Goal: Transaction & Acquisition: Purchase product/service

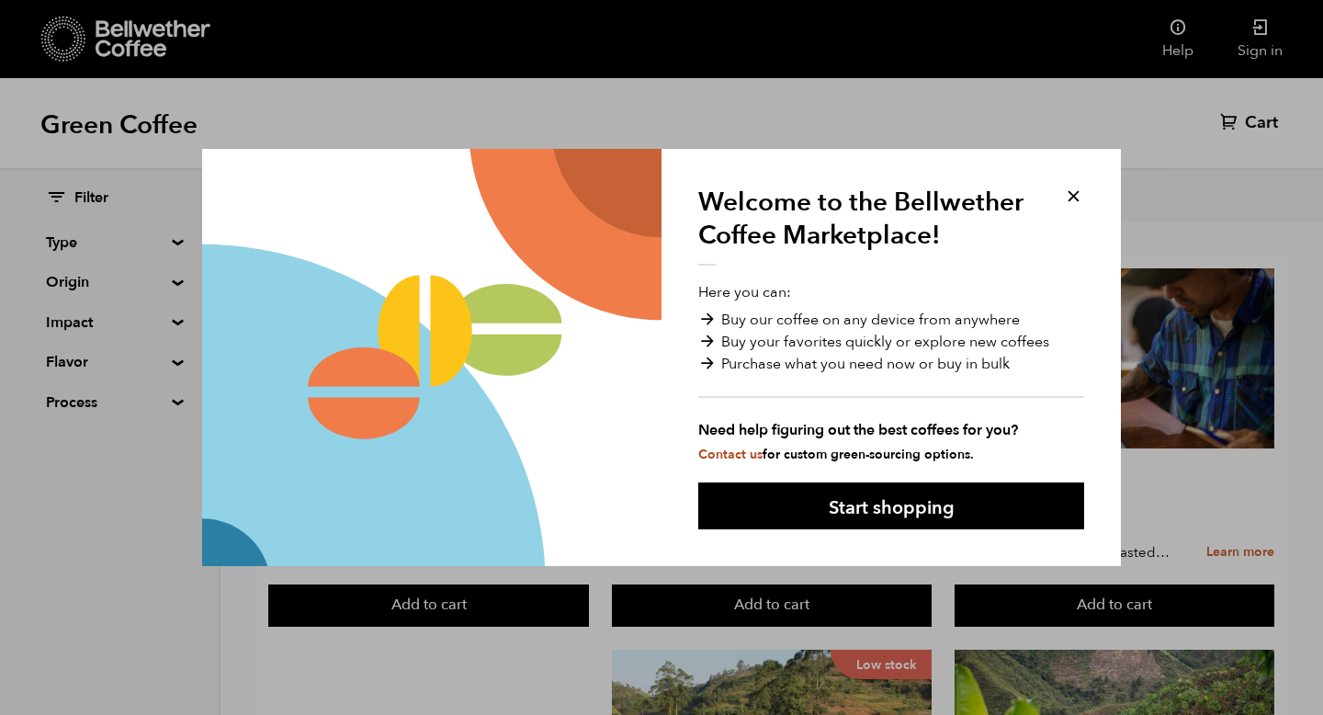
click at [1070, 187] on button at bounding box center [1073, 196] width 21 height 21
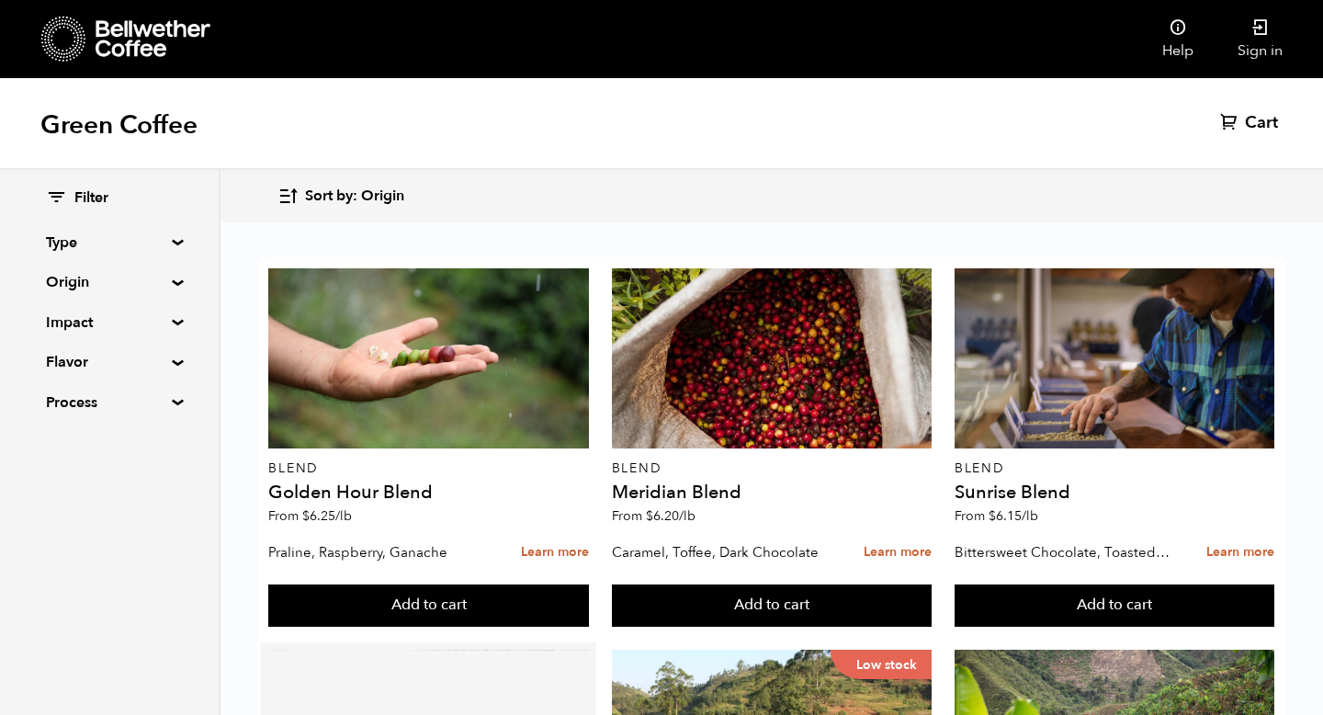
scroll to position [908, 0]
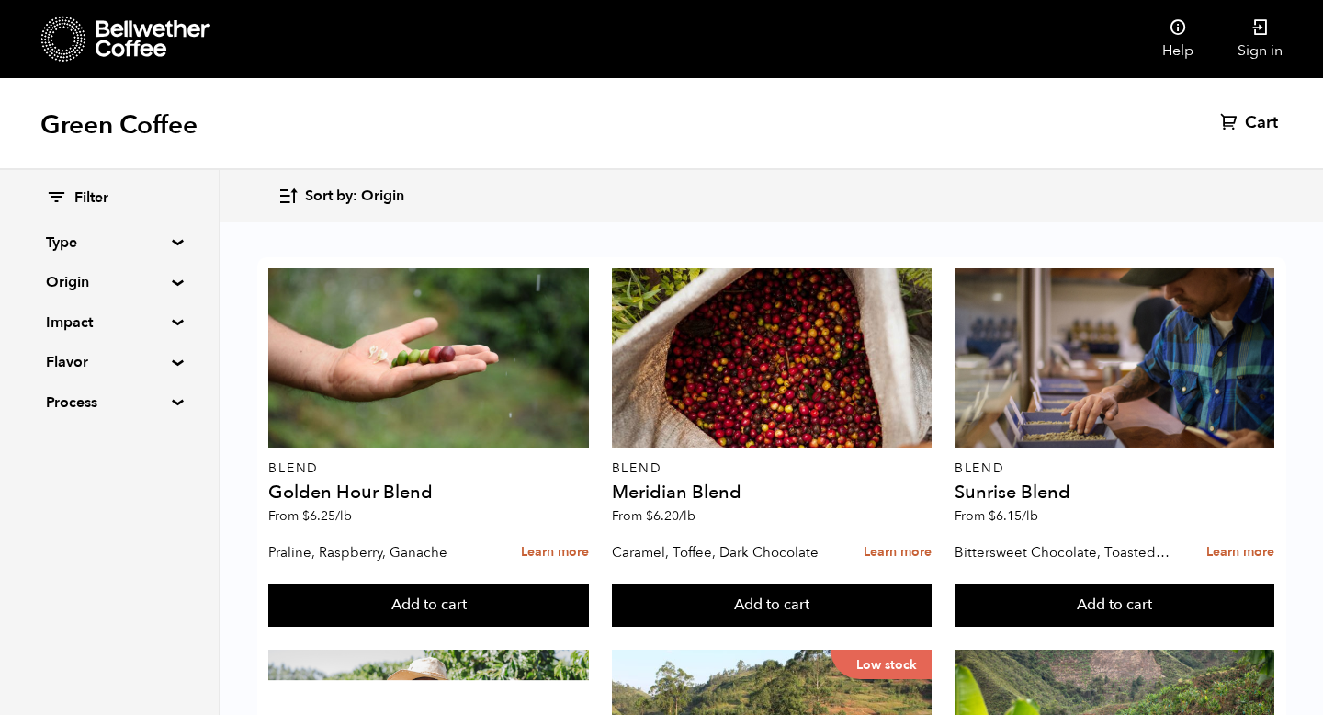
click at [164, 238] on summary "Type" at bounding box center [109, 242] width 127 height 22
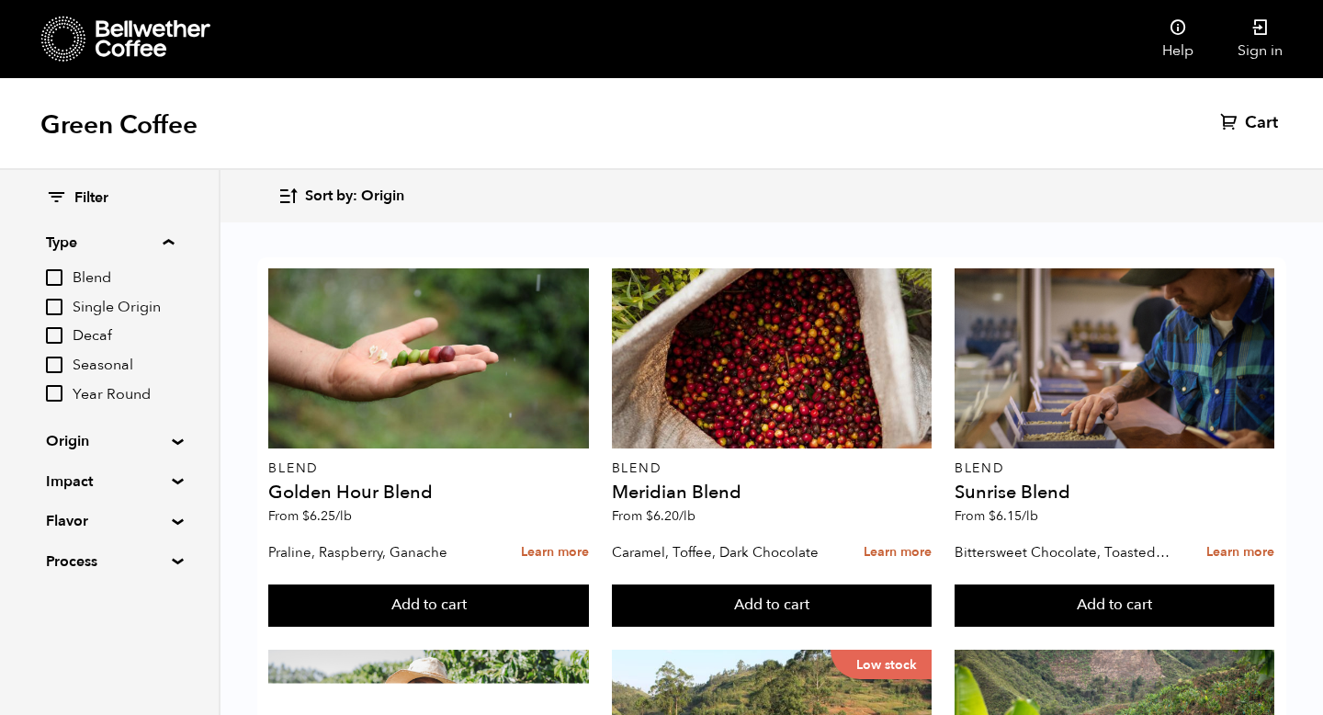
click at [164, 238] on summary "Type" at bounding box center [110, 242] width 128 height 22
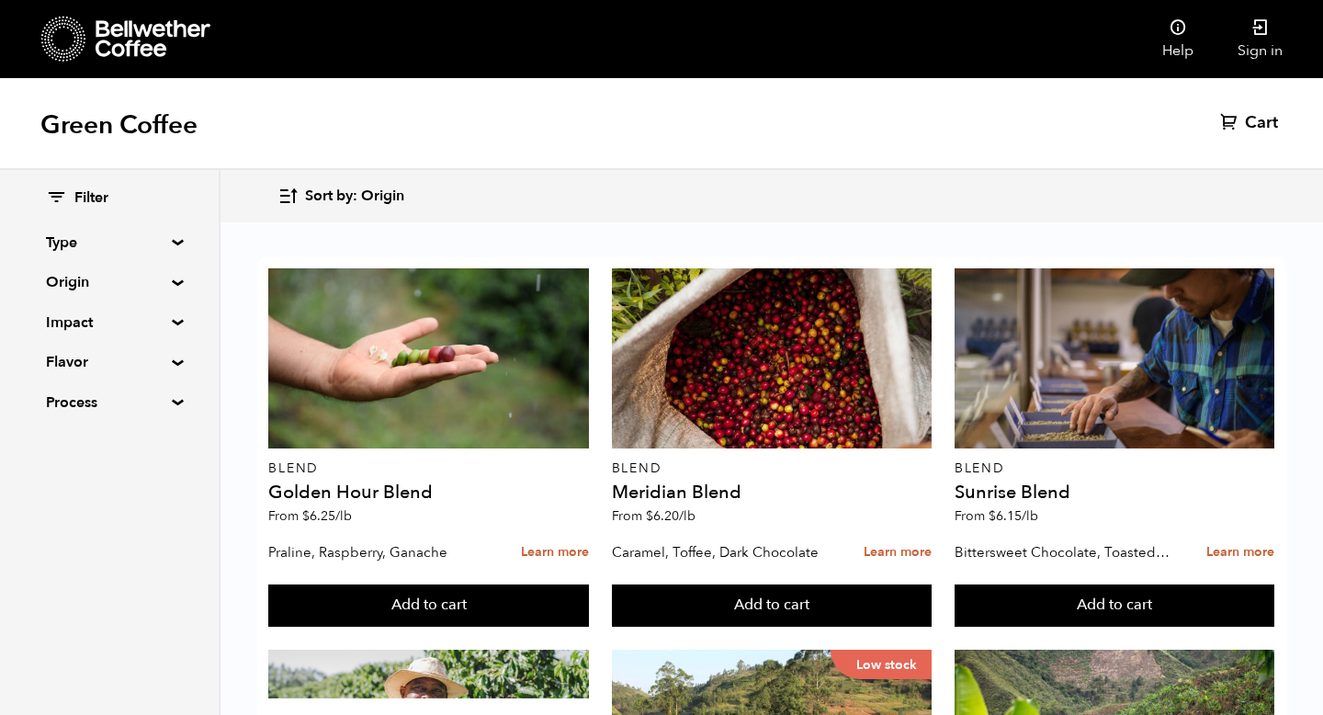
click at [164, 281] on summary "Origin" at bounding box center [109, 282] width 127 height 22
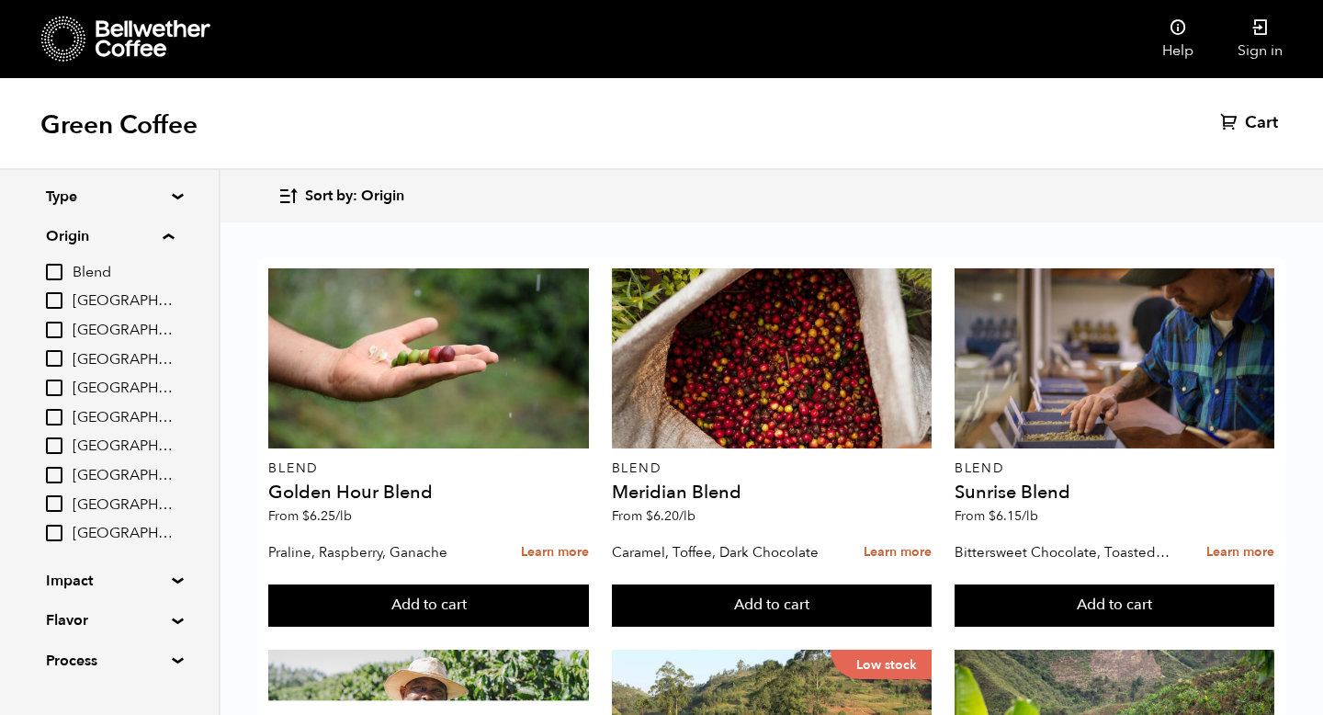
scroll to position [84, 0]
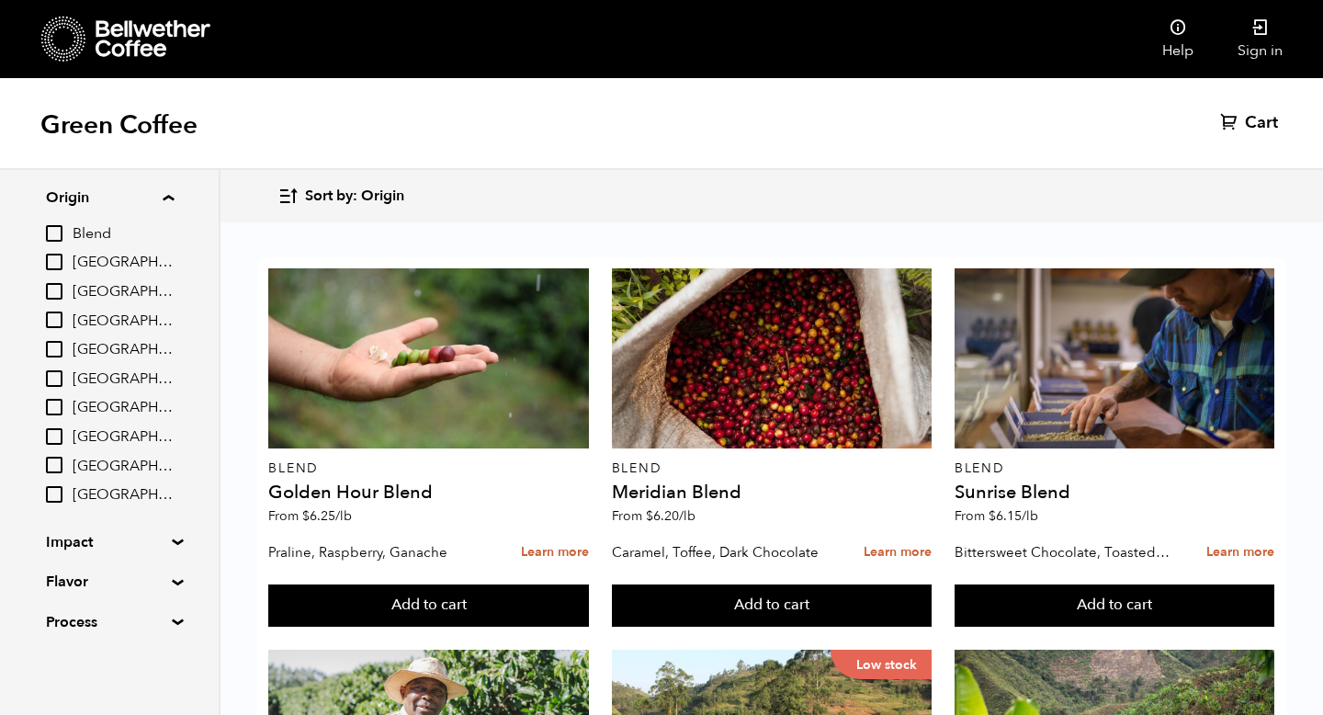
click at [163, 537] on summary "Impact" at bounding box center [109, 542] width 127 height 22
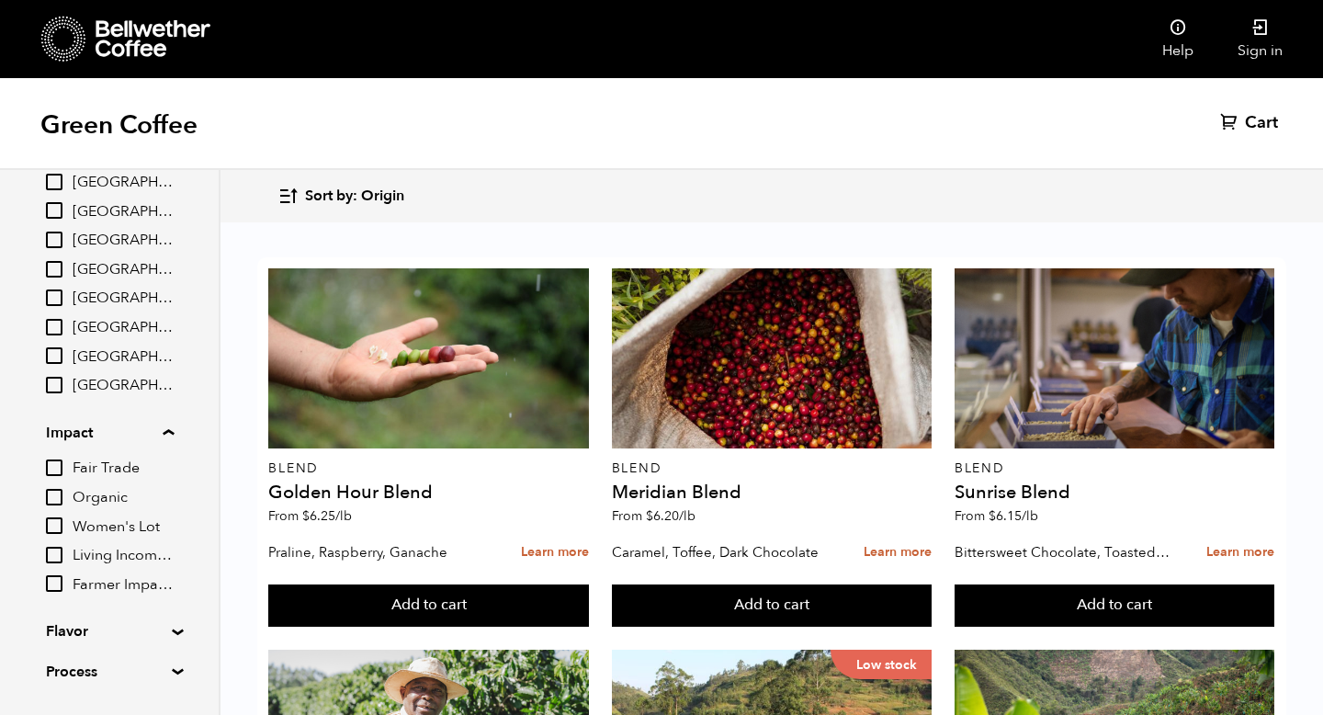
scroll to position [243, 0]
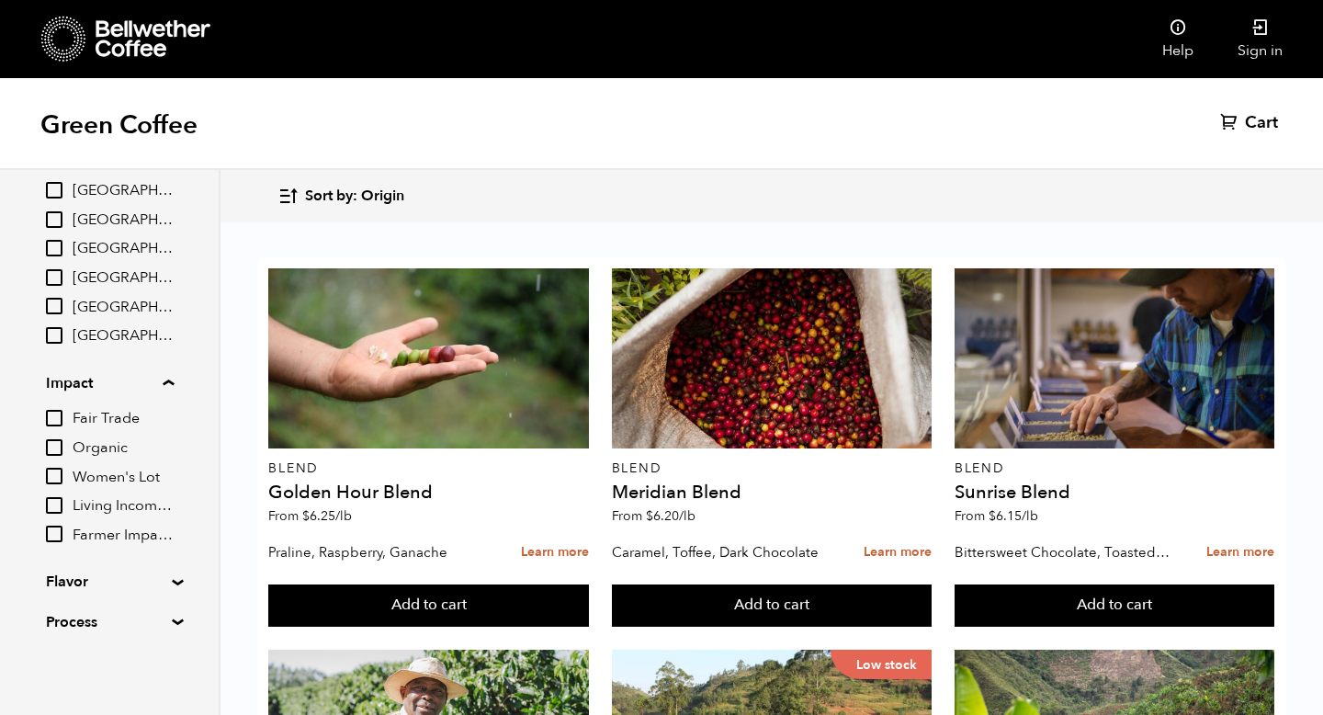
click at [123, 580] on summary "Flavor" at bounding box center [109, 581] width 127 height 22
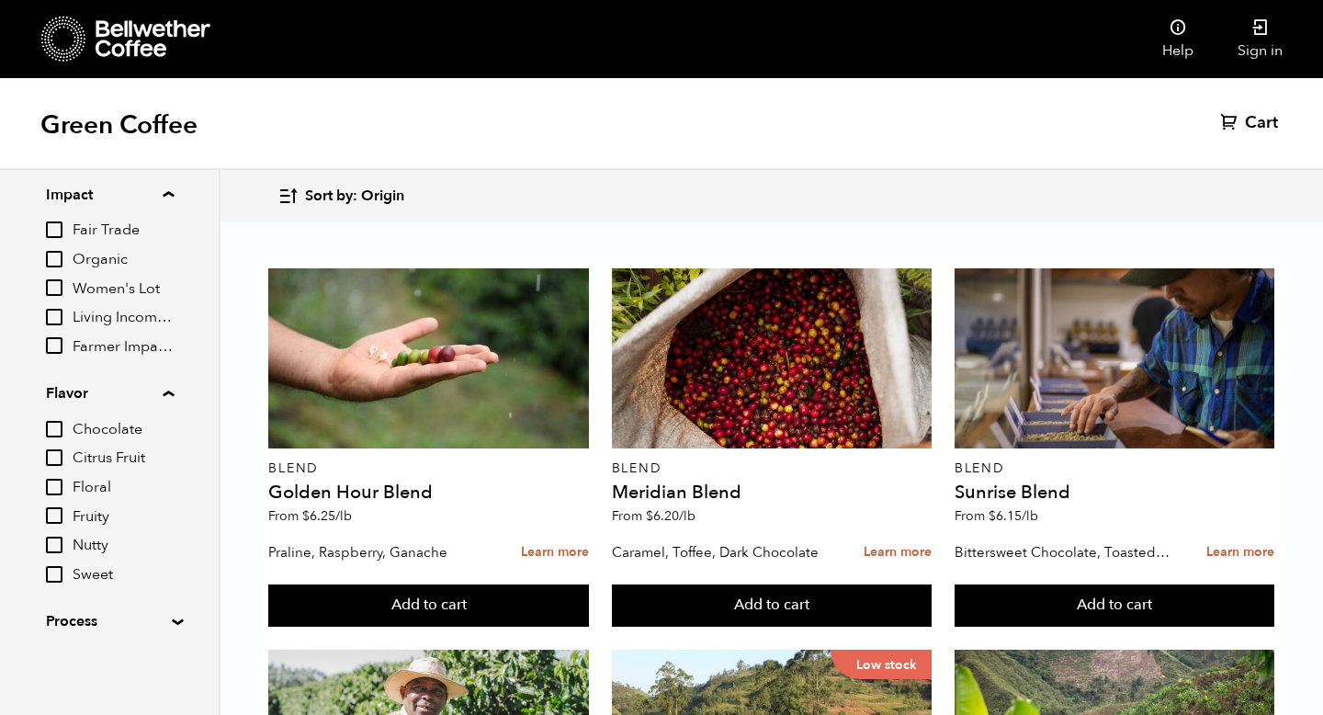
scroll to position [910, 0]
click at [103, 625] on summary "Process" at bounding box center [109, 621] width 127 height 22
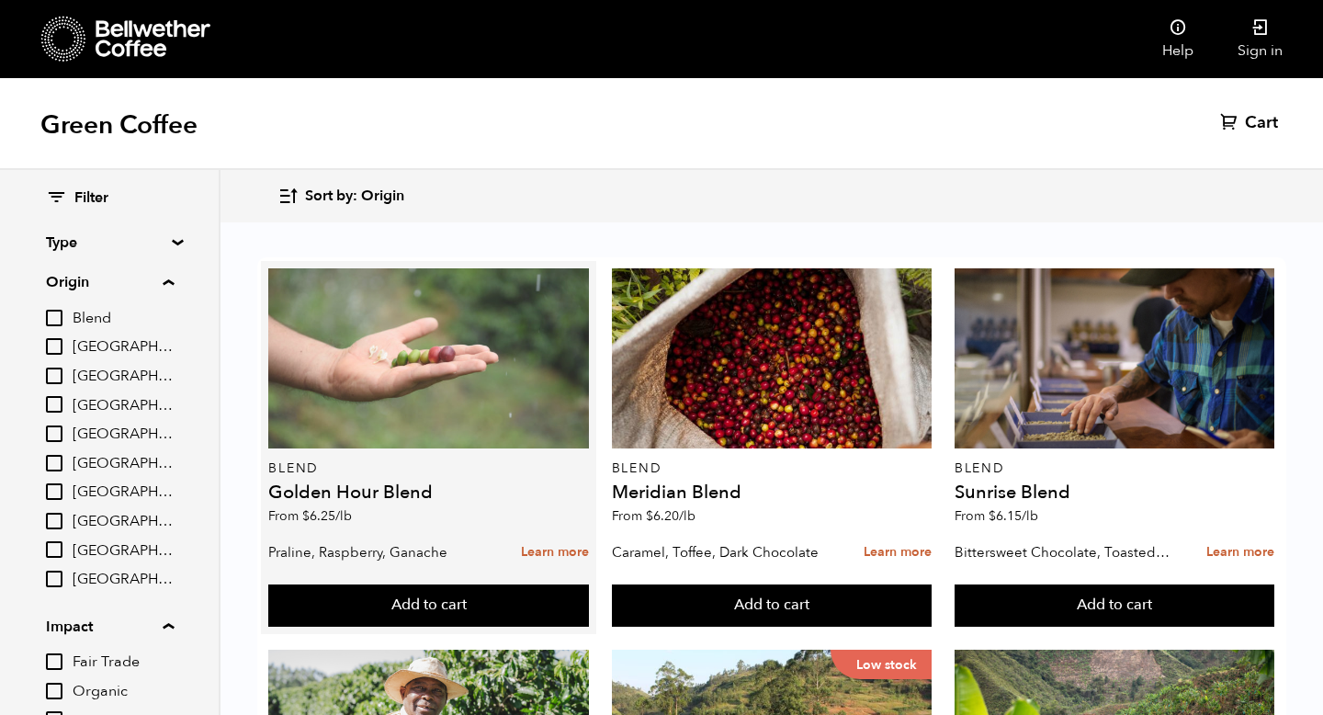
scroll to position [0, 0]
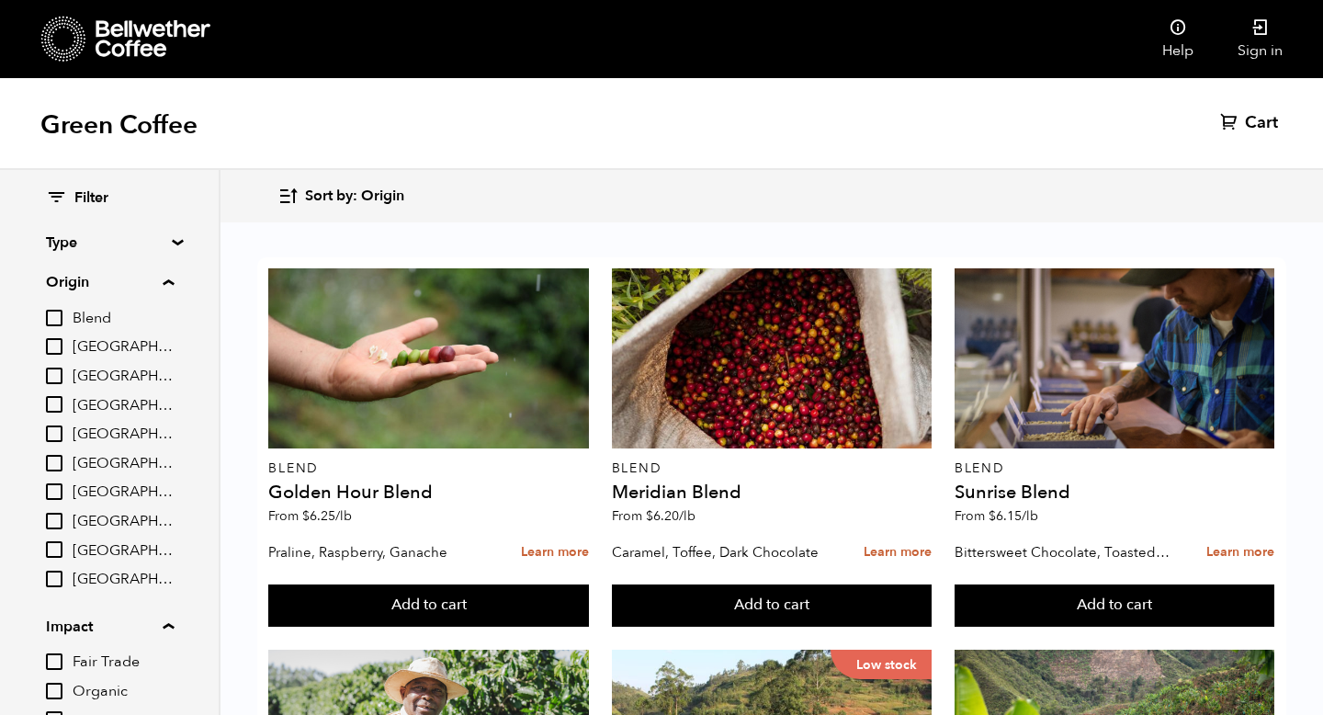
click at [84, 45] on icon at bounding box center [63, 39] width 45 height 47
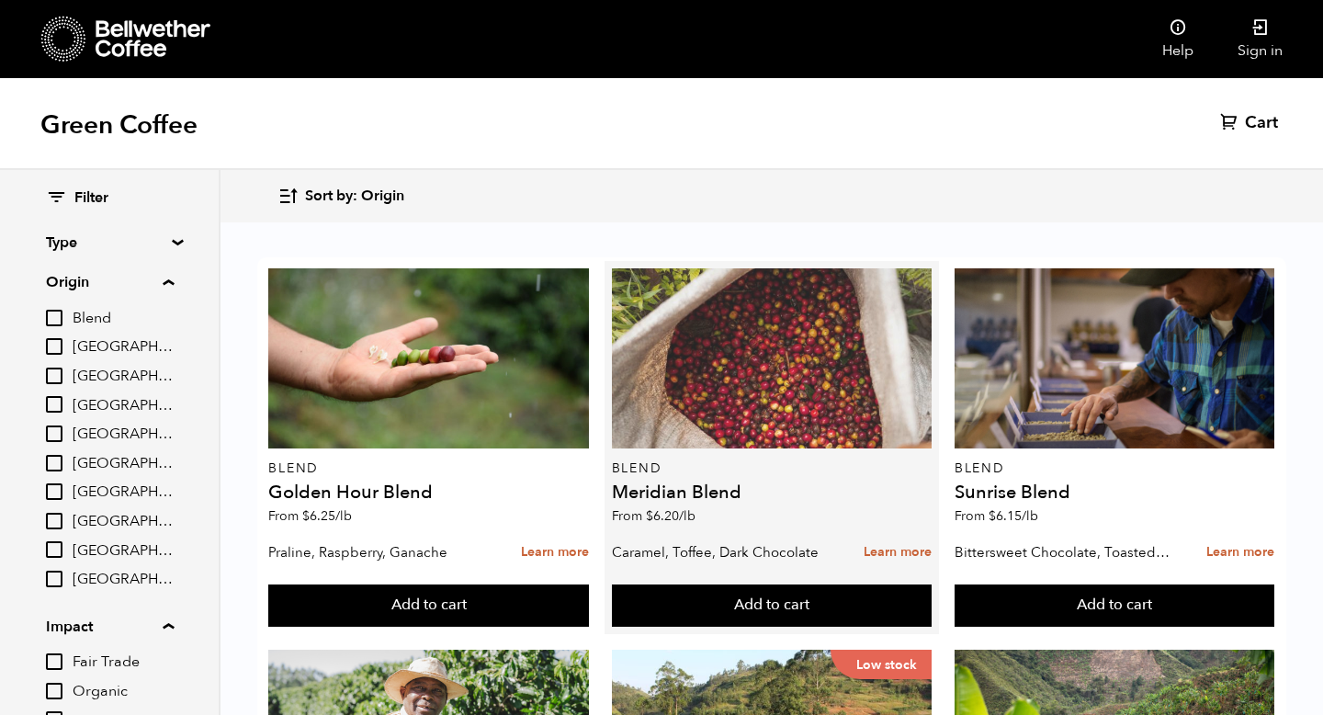
click at [711, 422] on div at bounding box center [772, 358] width 320 height 180
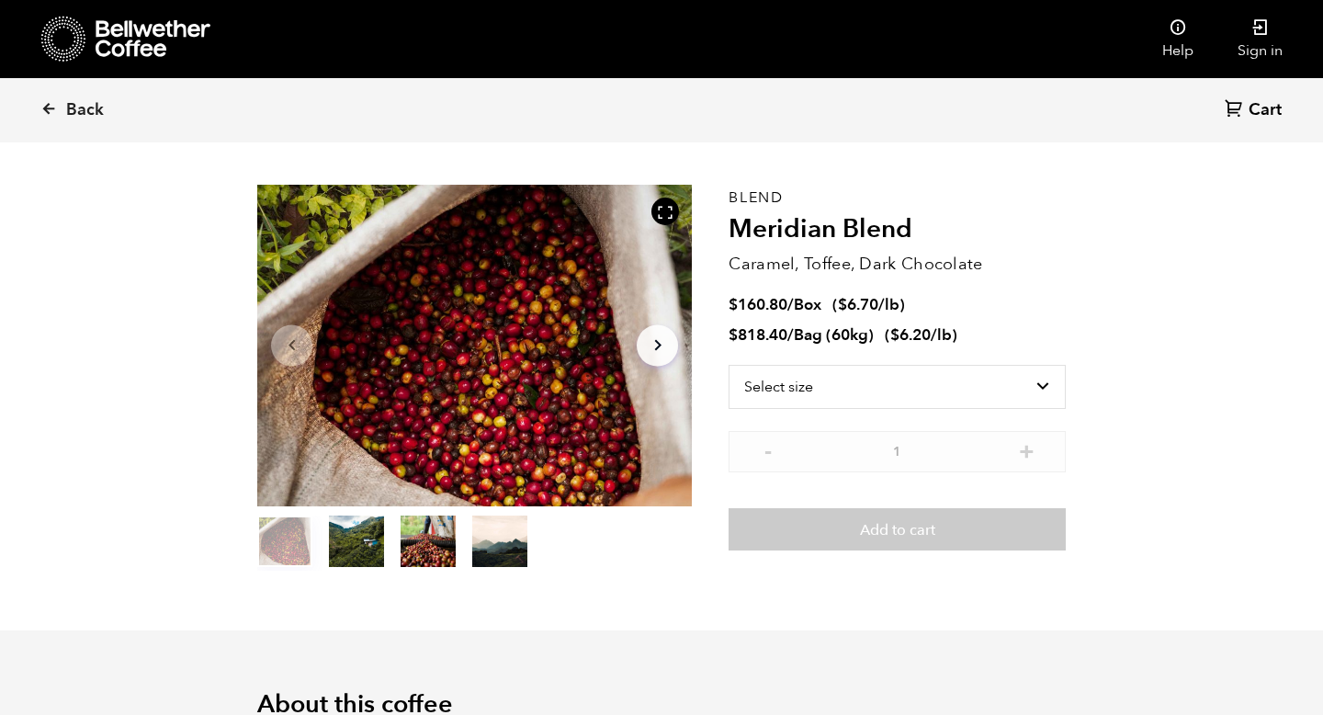
scroll to position [50, 0]
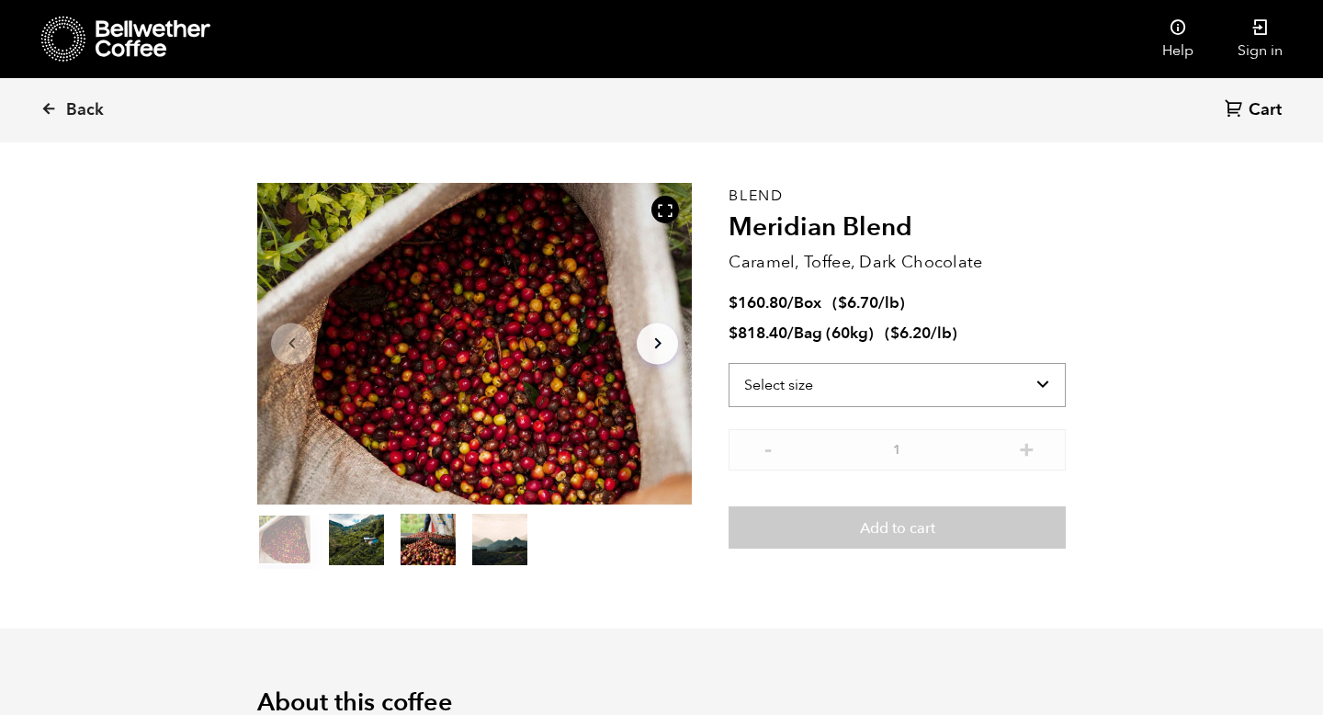
click at [956, 381] on select "Select size Bag (60kg) (132 lbs) Box (24 lbs)" at bounding box center [896, 385] width 337 height 44
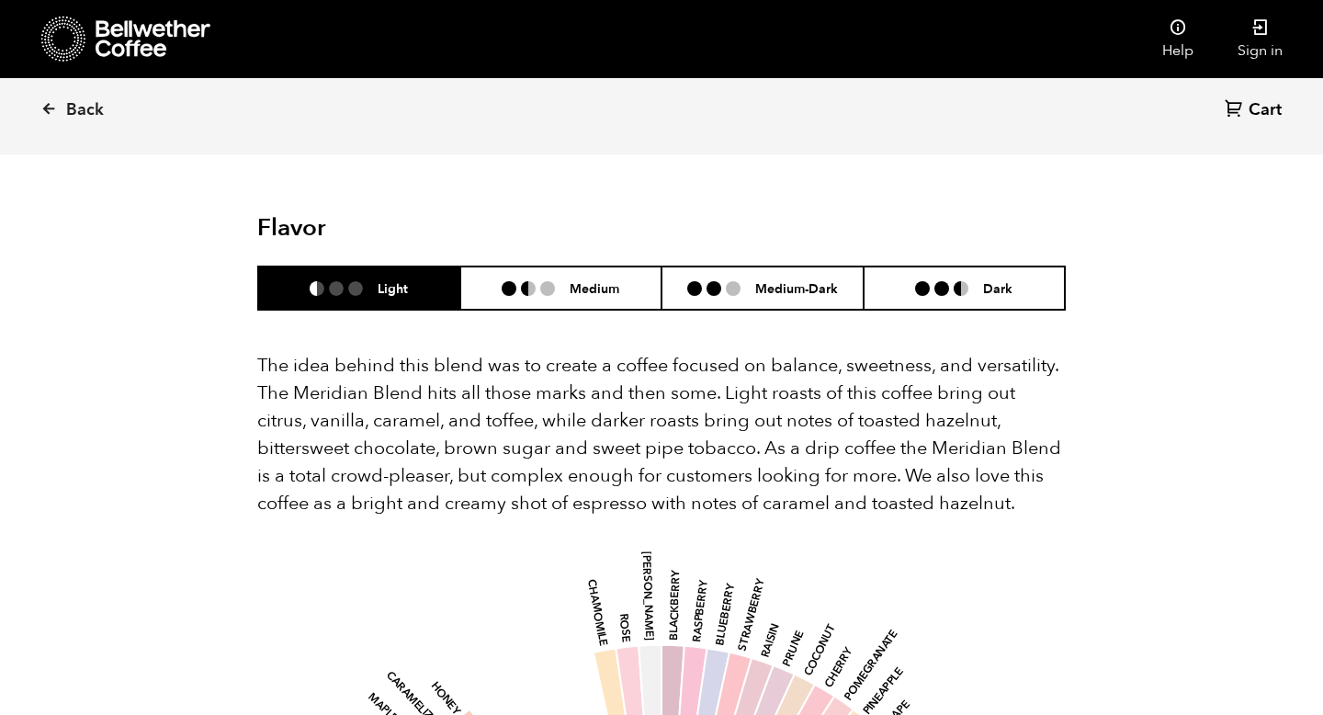
scroll to position [1028, 0]
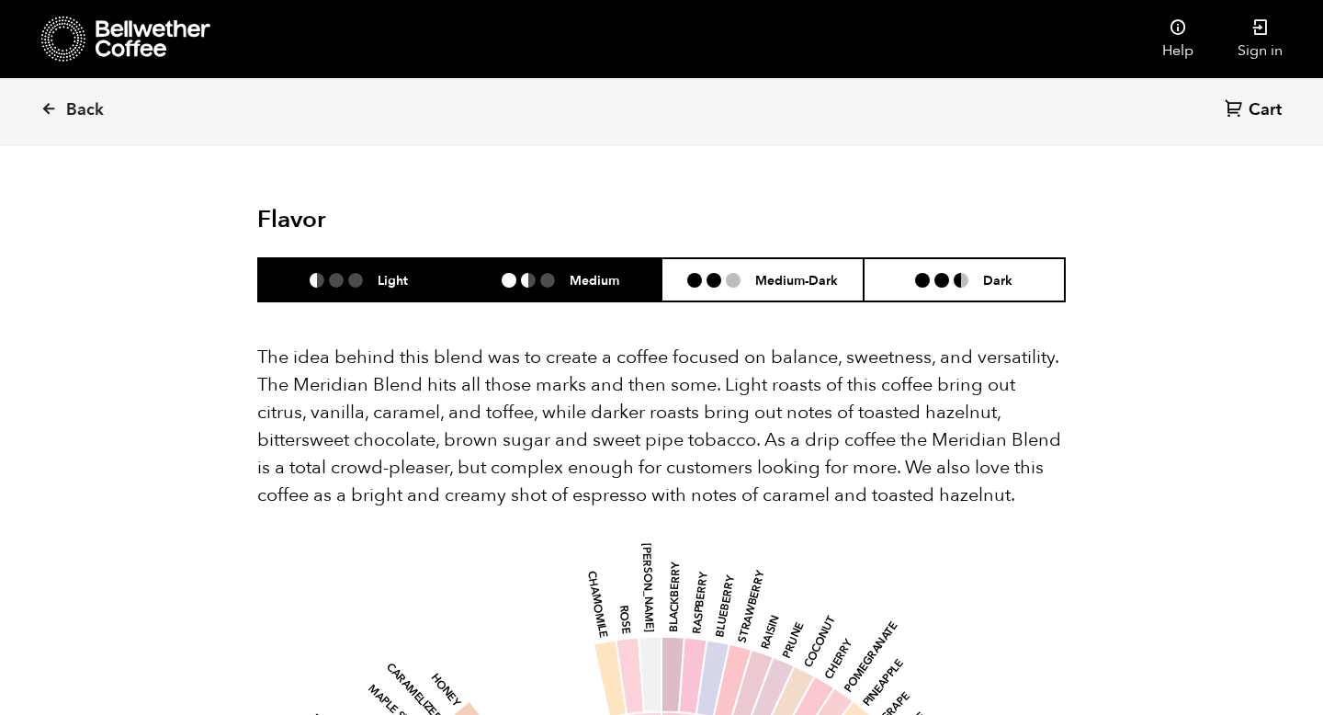
click at [566, 273] on ul at bounding box center [535, 280] width 68 height 15
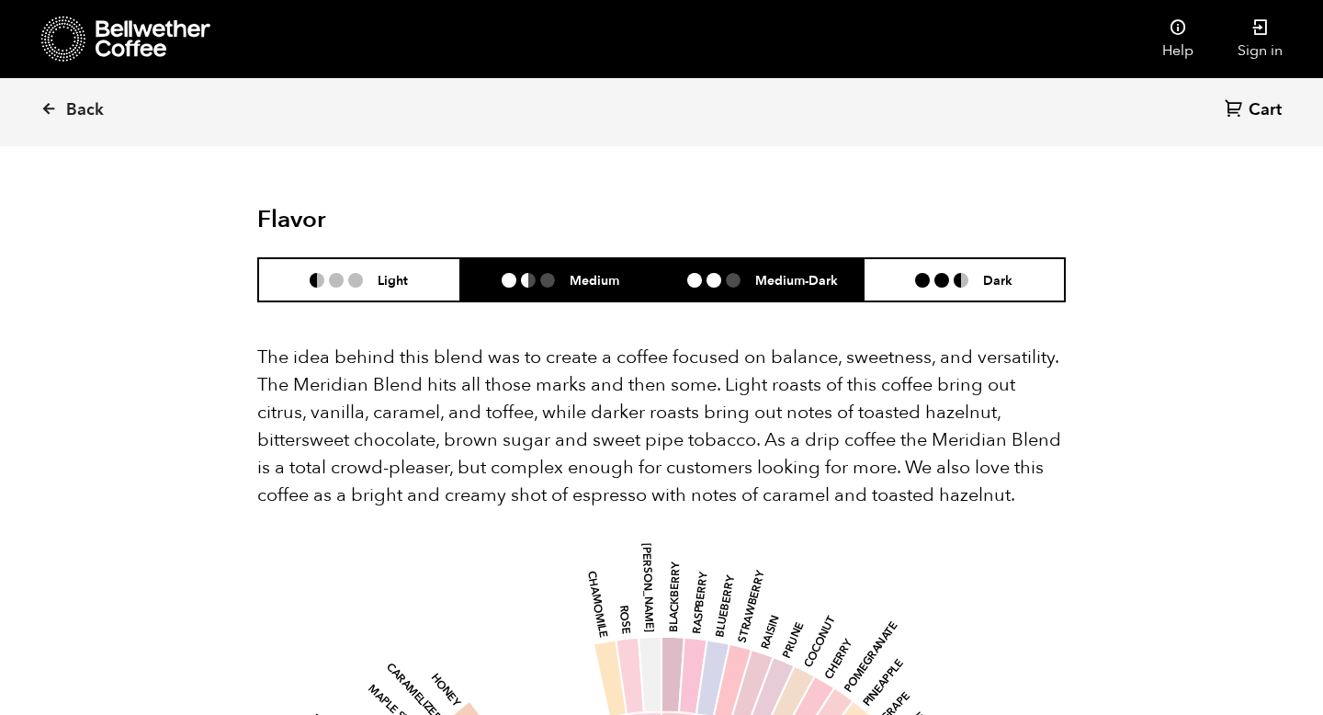
click at [781, 258] on li "Medium-Dark" at bounding box center [762, 279] width 202 height 43
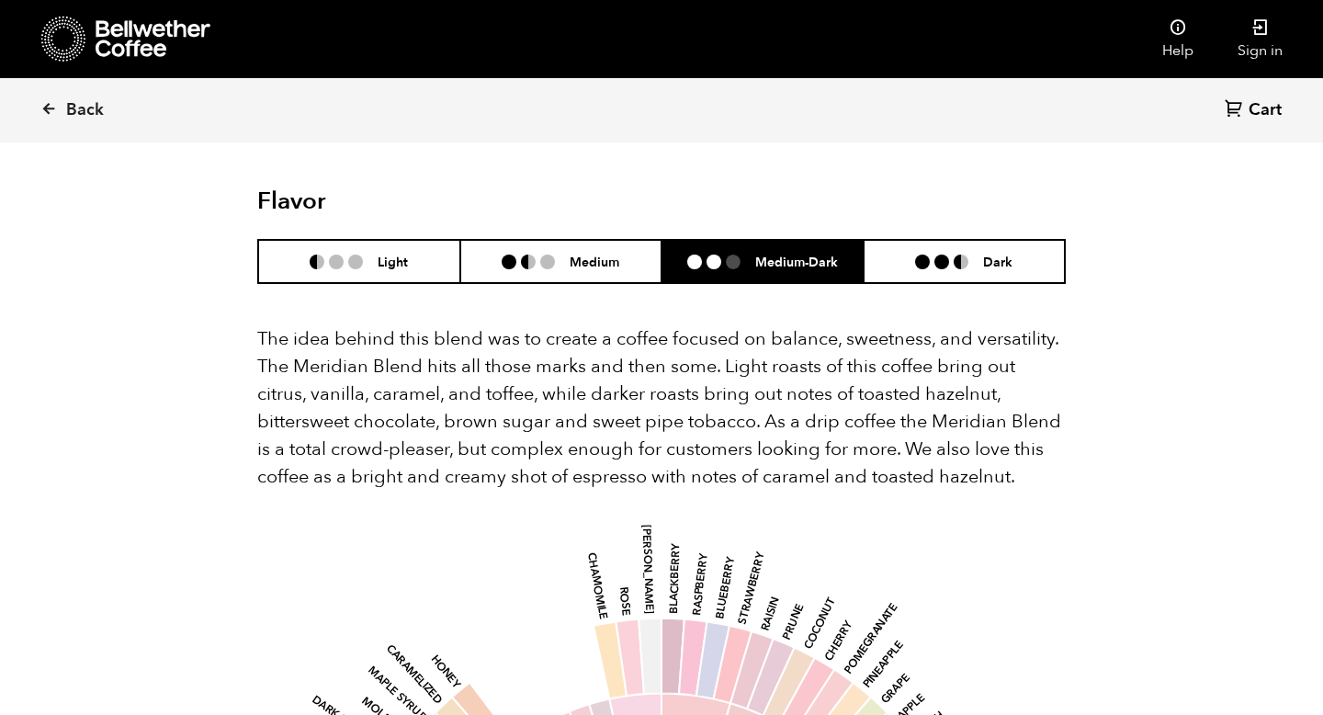
scroll to position [1051, 0]
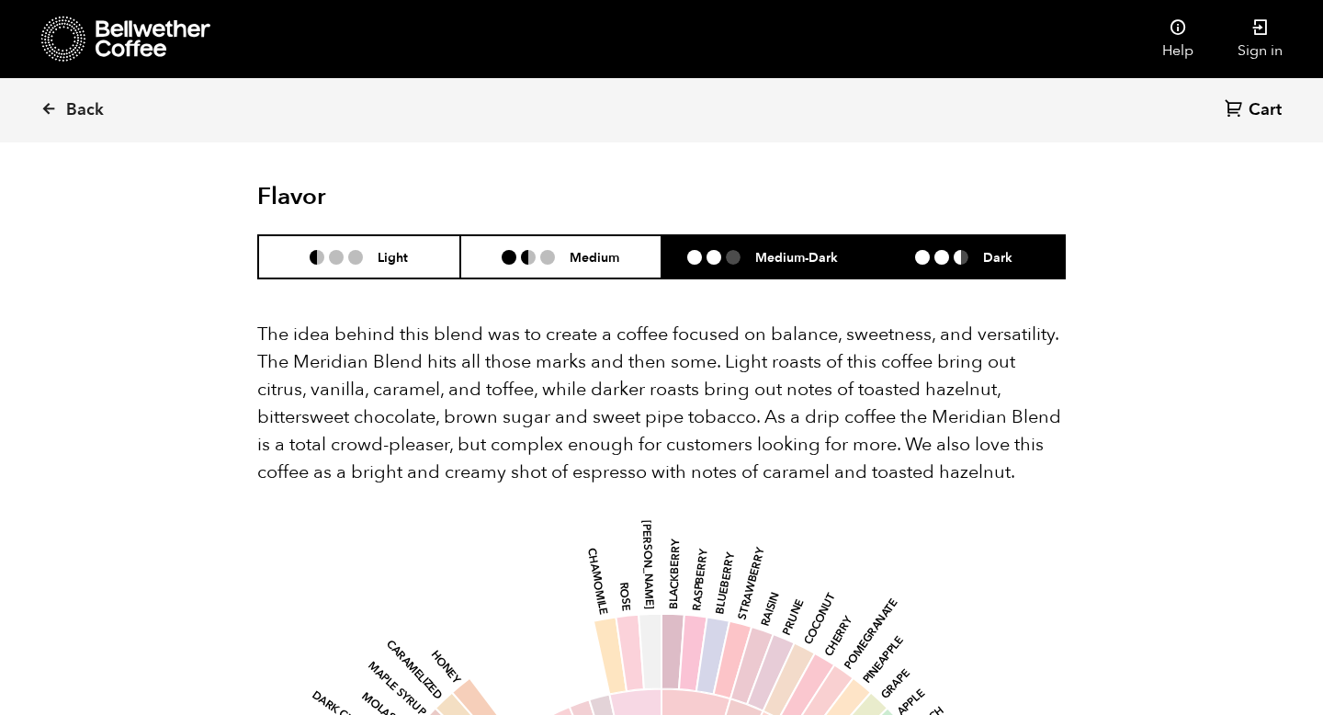
click at [1007, 249] on h6 "Dark" at bounding box center [997, 257] width 29 height 16
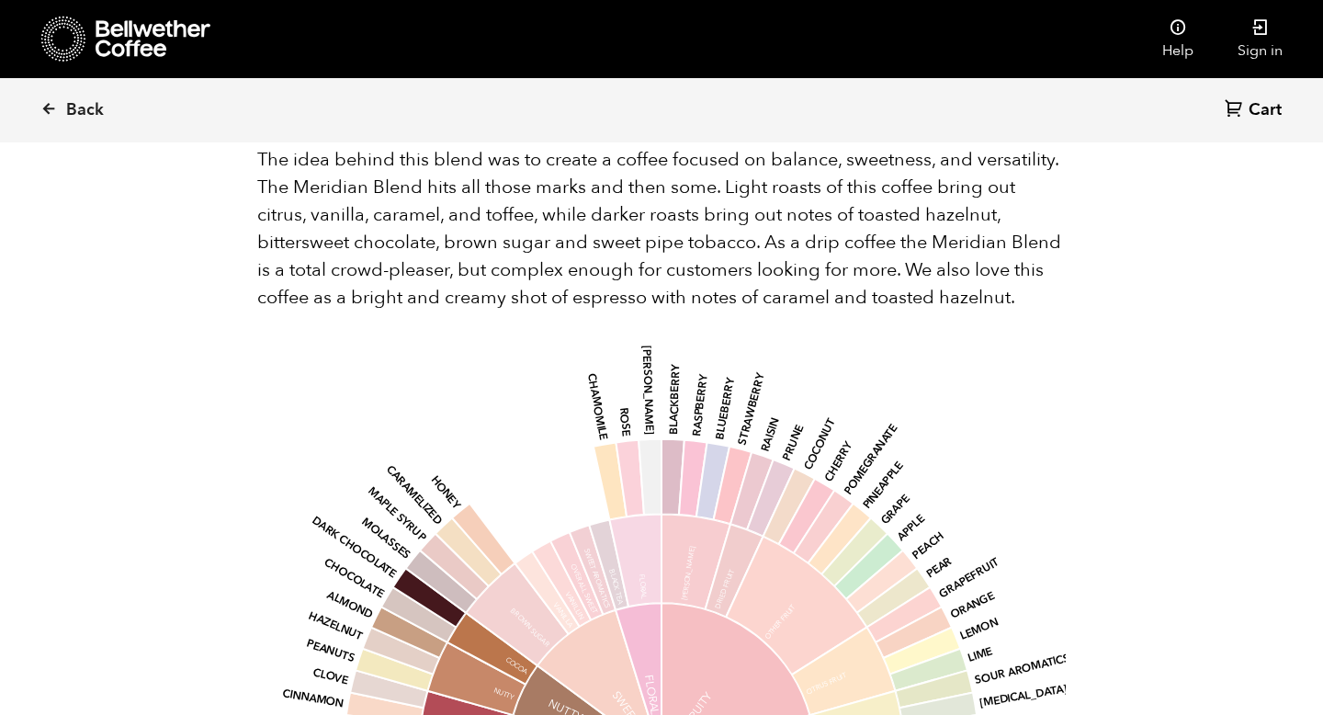
scroll to position [1131, 0]
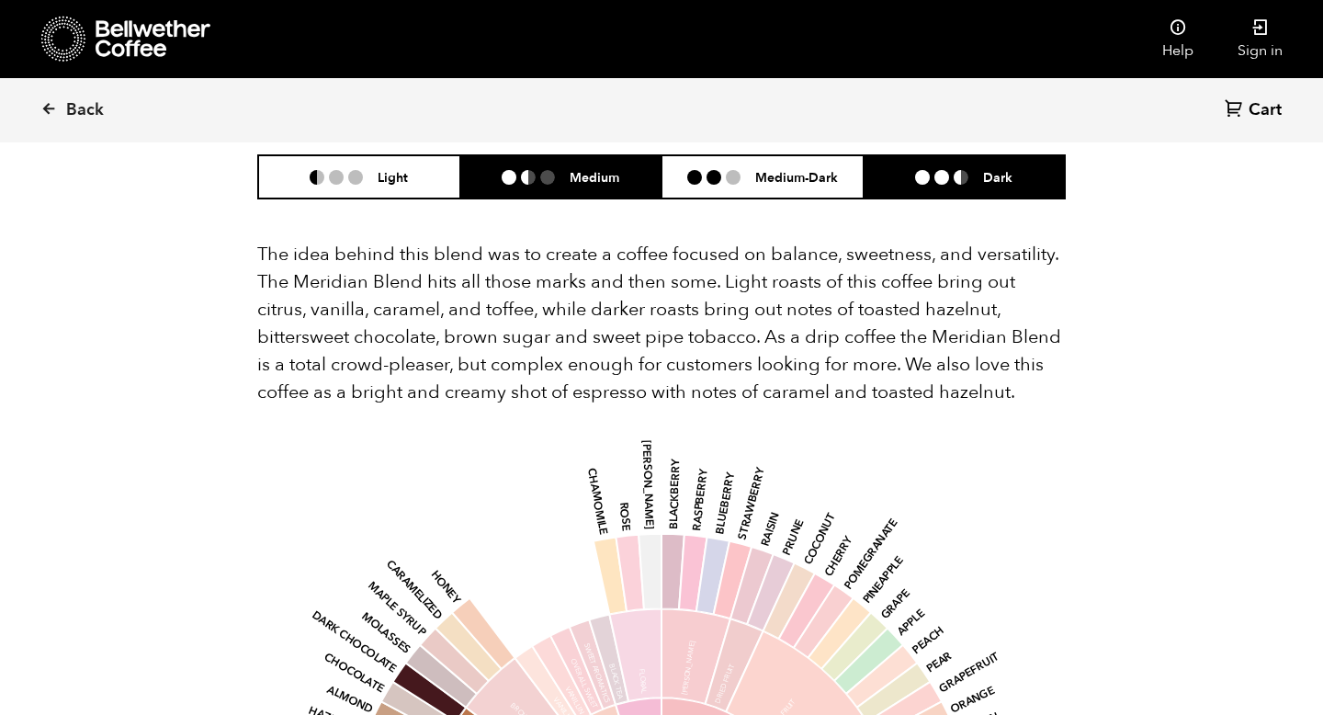
click at [489, 163] on li "Medium" at bounding box center [561, 176] width 202 height 43
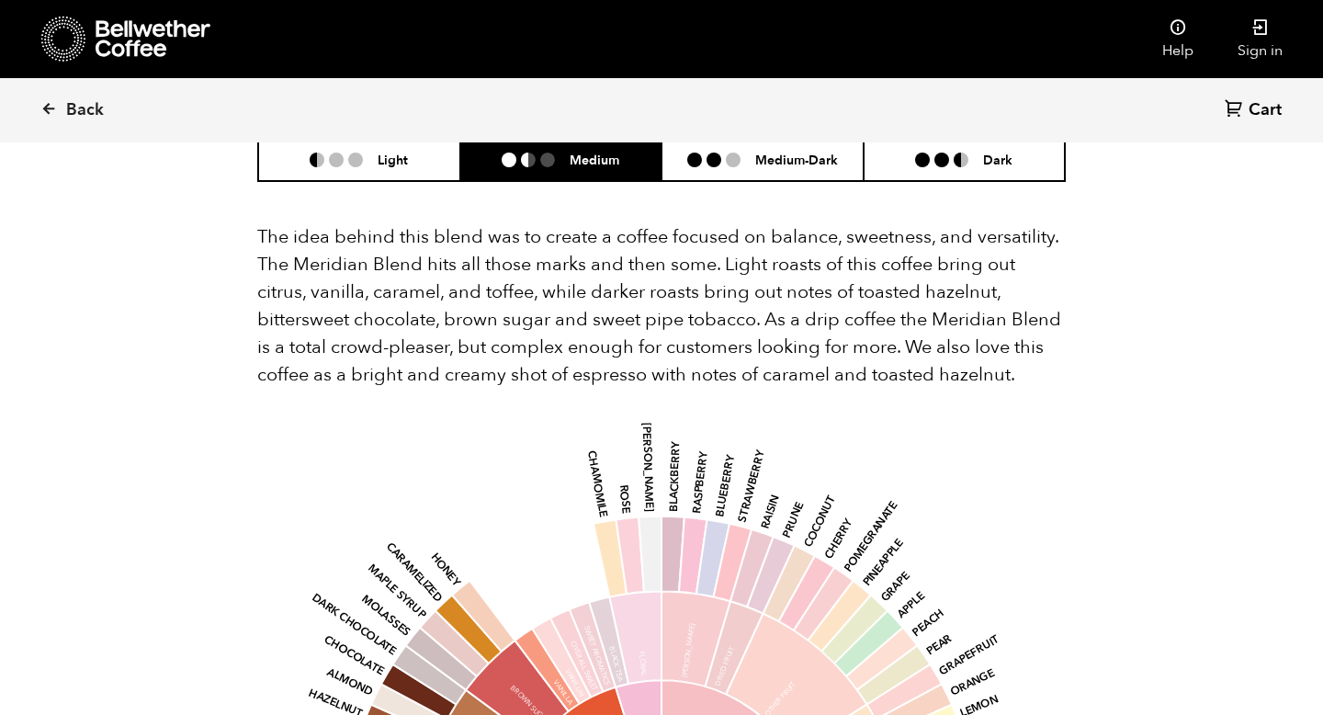
scroll to position [1048, 0]
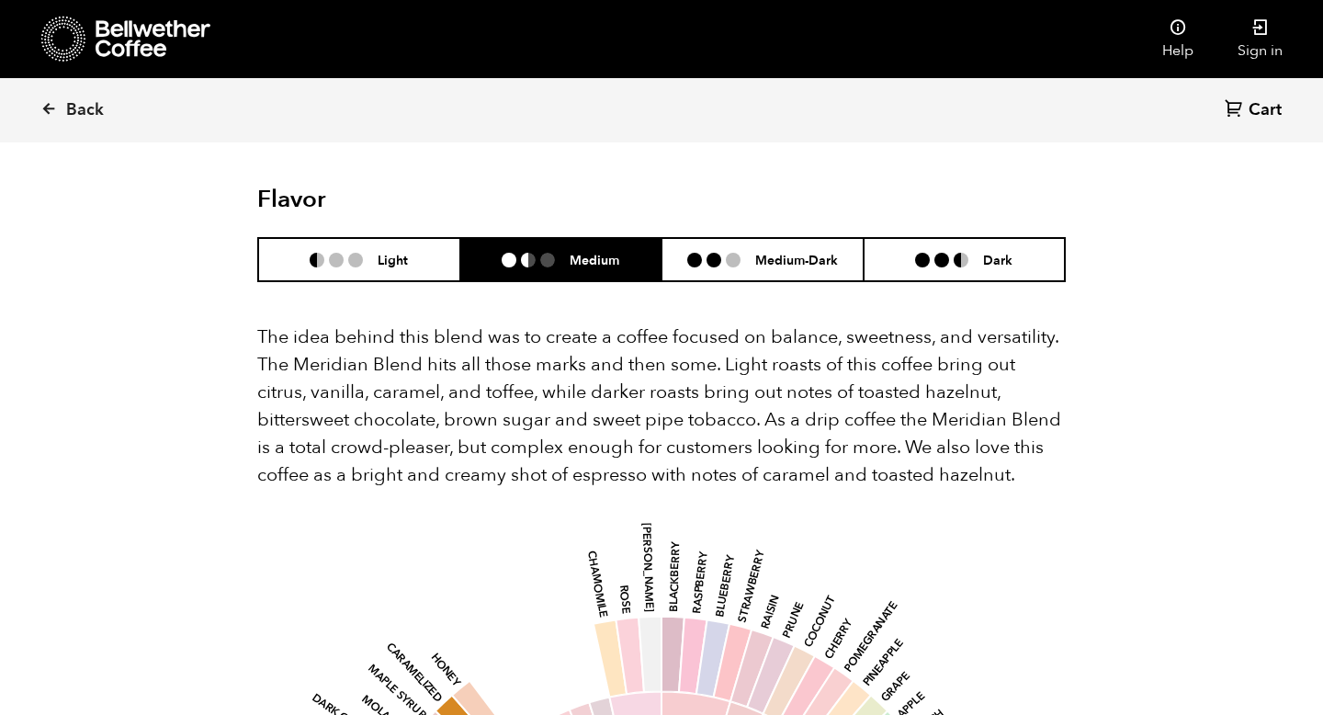
click at [376, 242] on li "Light" at bounding box center [359, 259] width 202 height 43
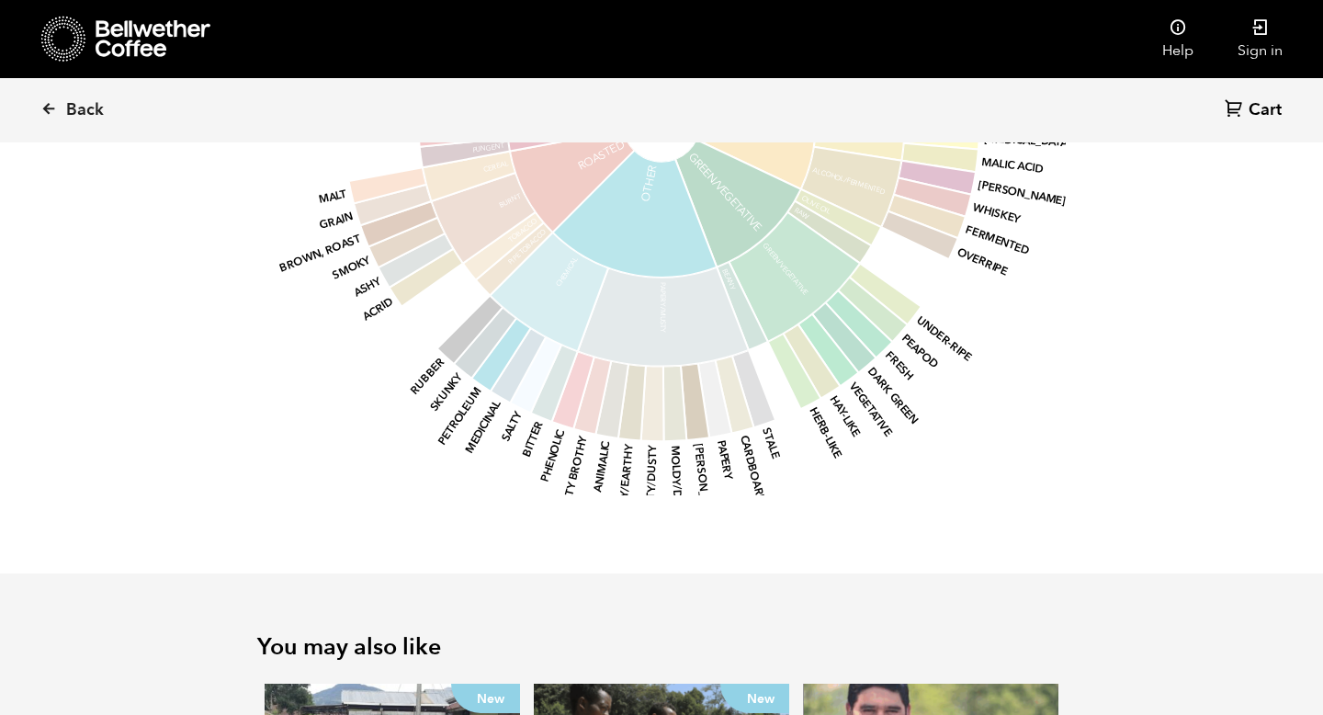
scroll to position [2232, 0]
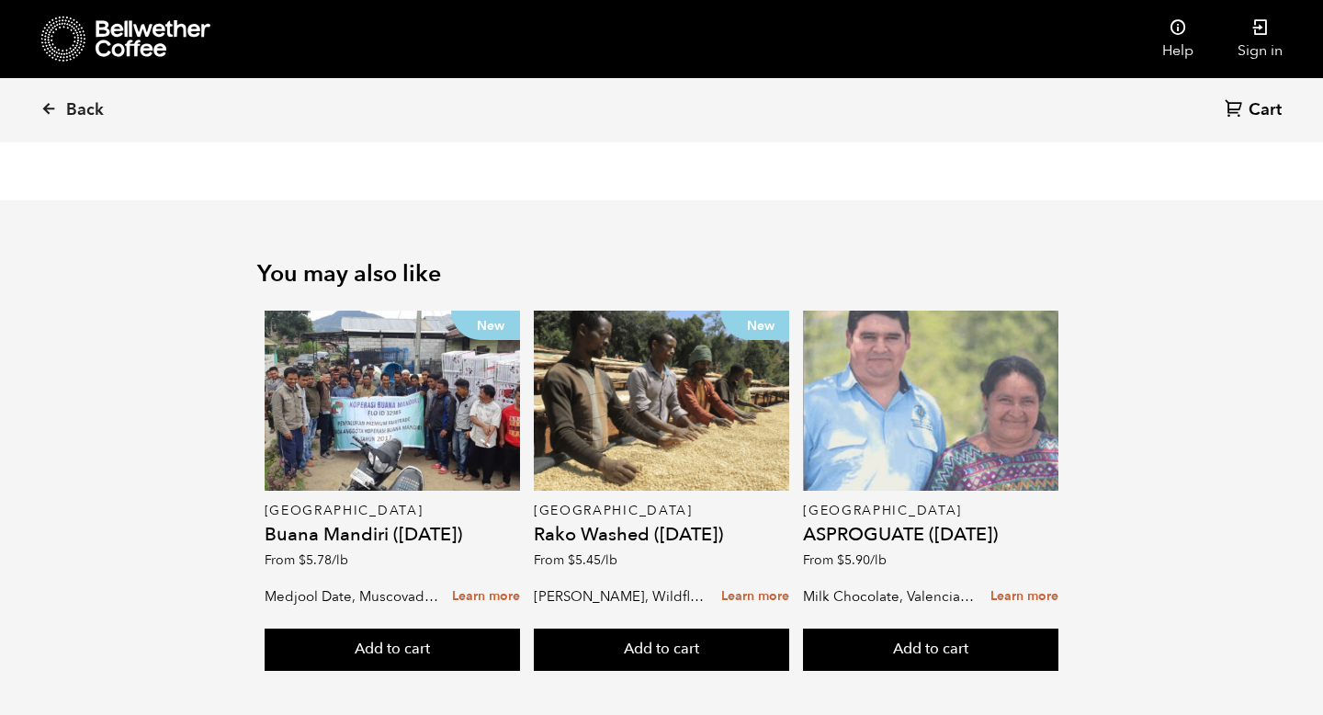
click at [884, 386] on div at bounding box center [930, 400] width 255 height 180
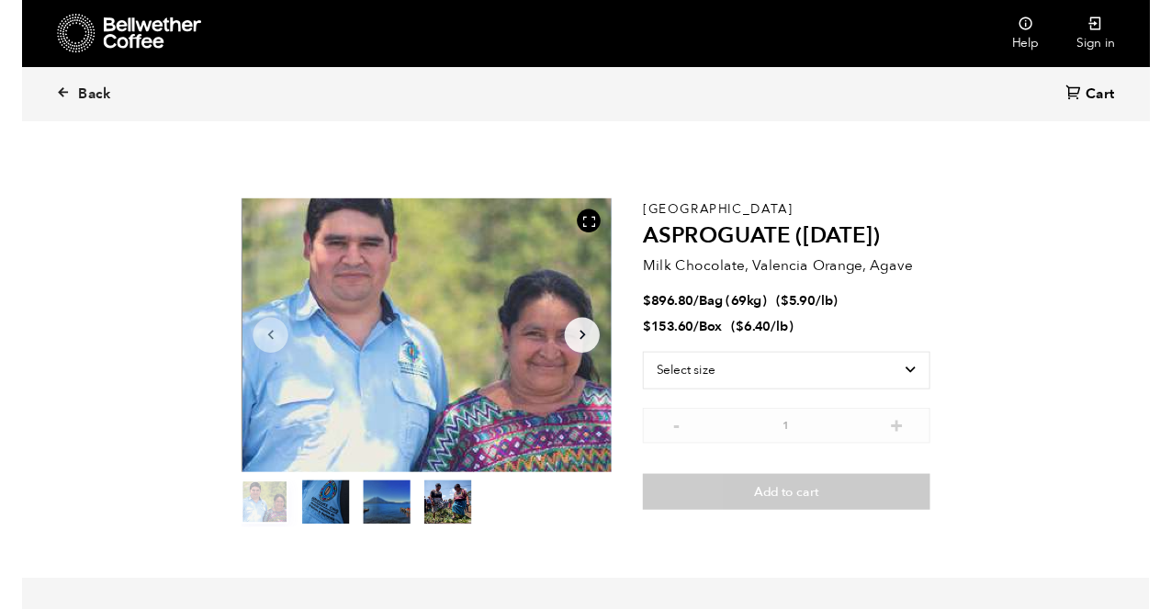
scroll to position [799, 786]
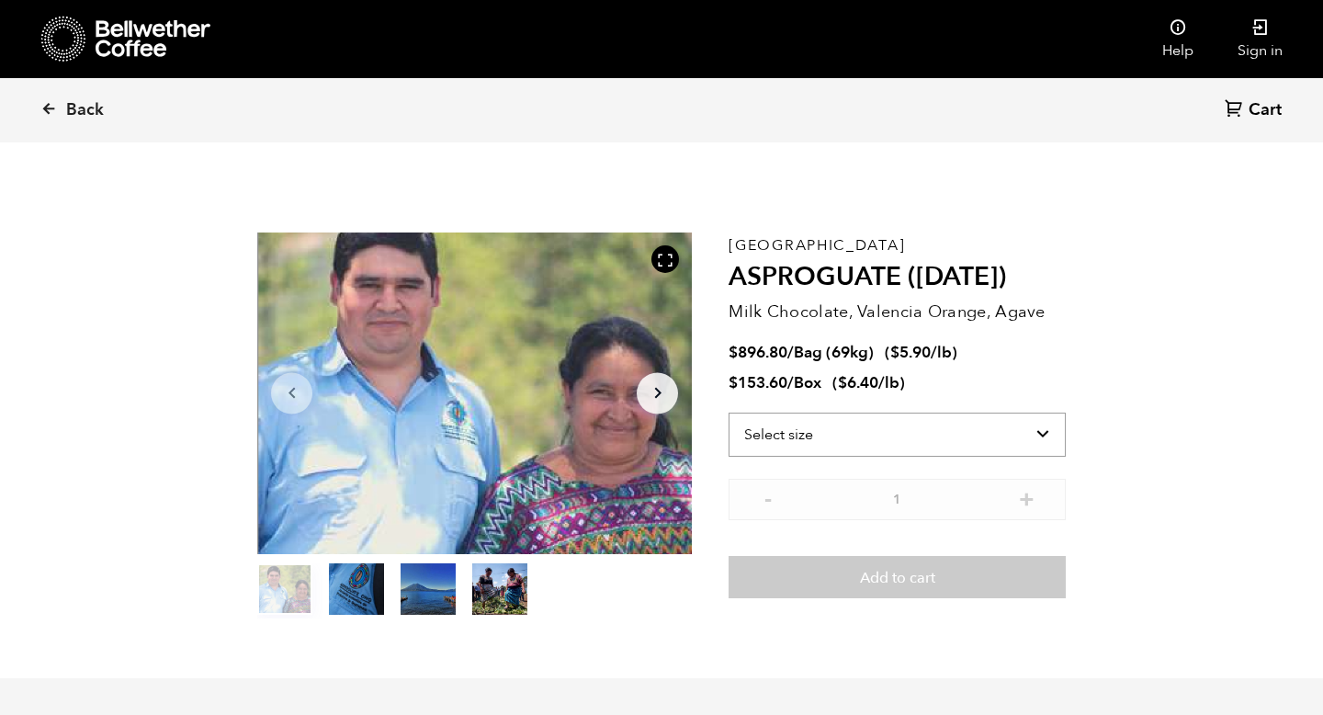
click at [860, 433] on select "Select size Bag (69kg) (152 lbs) Box (24 lbs)" at bounding box center [896, 434] width 337 height 44
